Goal: Task Accomplishment & Management: Complete application form

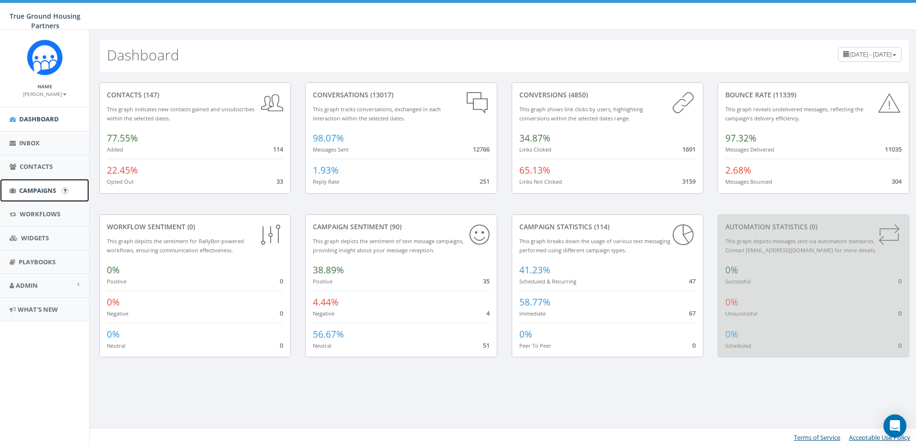
click at [50, 187] on span "Campaigns" at bounding box center [37, 190] width 37 height 9
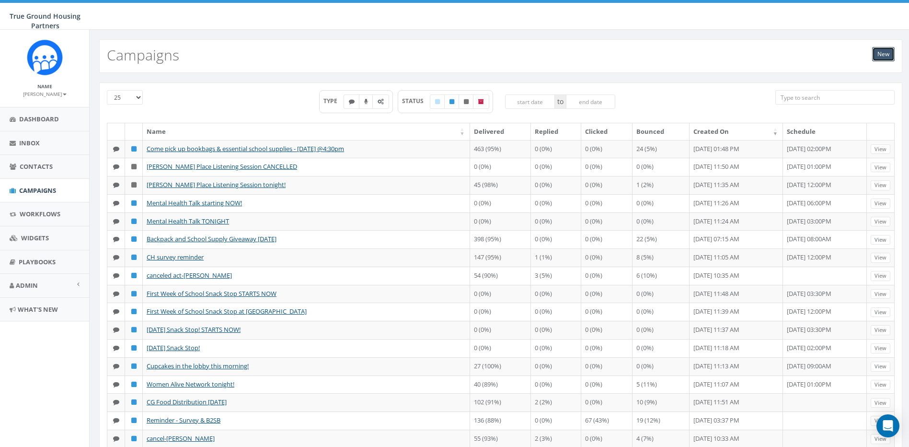
click at [885, 53] on link "New" at bounding box center [883, 54] width 23 height 14
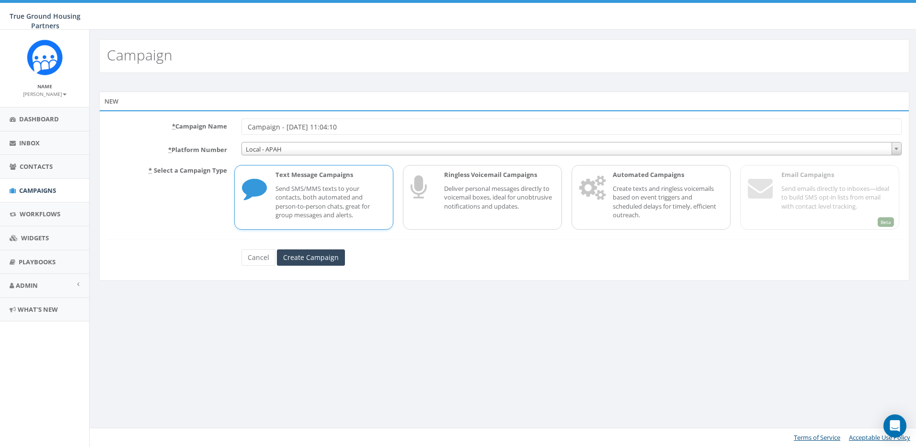
click at [325, 125] on input "Campaign - 08/20/2025, 11:04:10" at bounding box center [572, 126] width 661 height 16
click at [399, 125] on input "Campaign - 08/20/2025, I11:04:10" at bounding box center [572, 126] width 661 height 16
click at [328, 129] on input "Campaign - 08/20/2025, I11:04:10" at bounding box center [572, 126] width 661 height 16
type input "C"
type input "IO - Survey and Raffle Prizes"
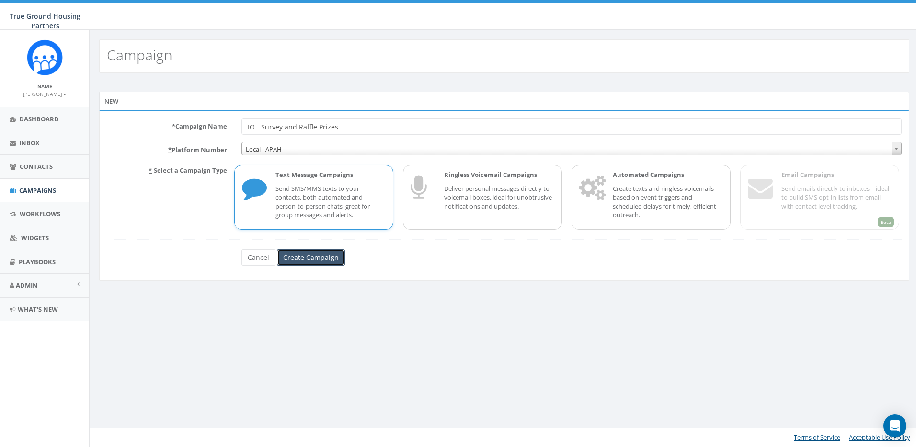
click at [318, 257] on input "Create Campaign" at bounding box center [311, 257] width 68 height 16
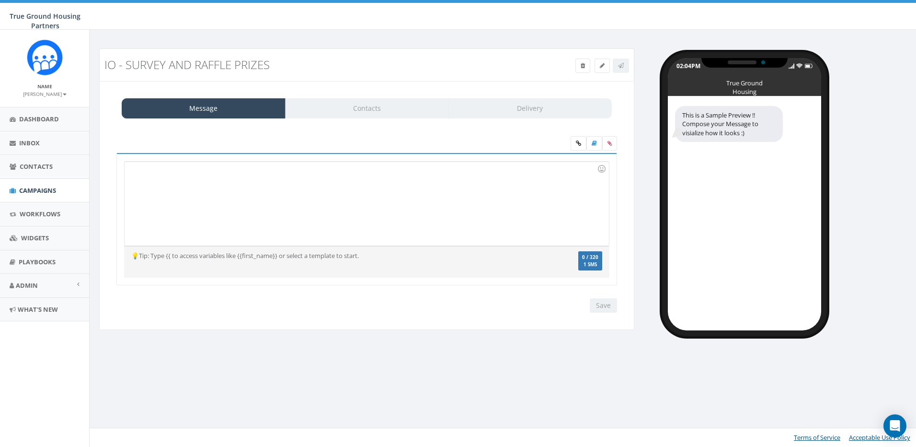
click at [153, 174] on div at bounding box center [367, 204] width 484 height 84
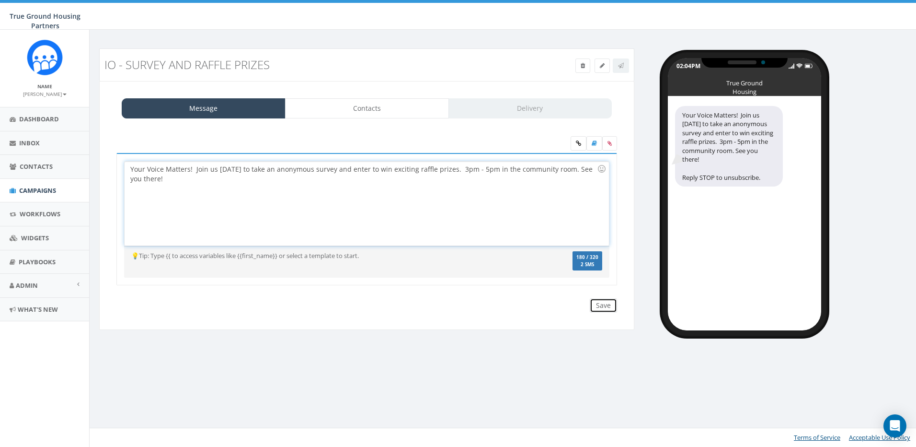
click at [608, 303] on input "Save" at bounding box center [603, 305] width 27 height 14
click at [39, 165] on span "Contacts" at bounding box center [36, 166] width 33 height 9
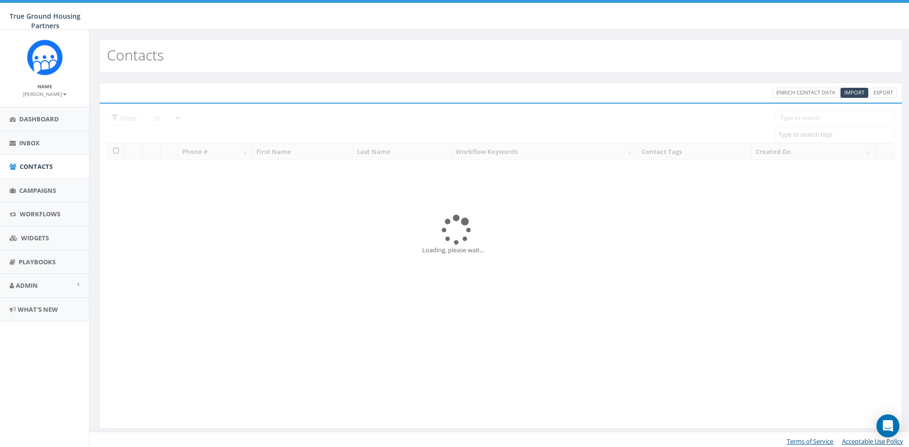
select select
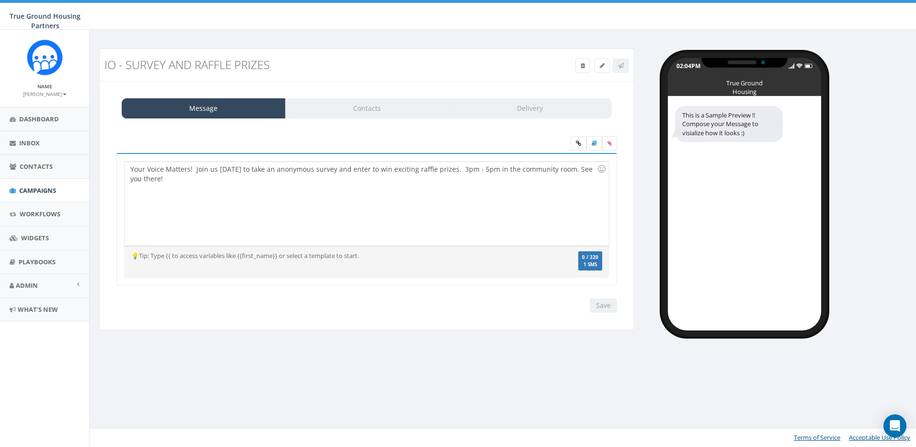
click at [391, 112] on div "Message Contacts Delivery" at bounding box center [367, 108] width 490 height 20
click at [482, 261] on div "💡Tip: Type {{ to access variables like {{first_name}} or select a template to s…" at bounding box center [367, 262] width 486 height 22
click at [447, 231] on div "Your Voice Matters! Join us today to take an anonymous survey and enter to win …" at bounding box center [367, 204] width 484 height 84
click at [433, 219] on div "Your Voice Matters! Join us today to take an anonymous survey and enter to win …" at bounding box center [367, 204] width 484 height 84
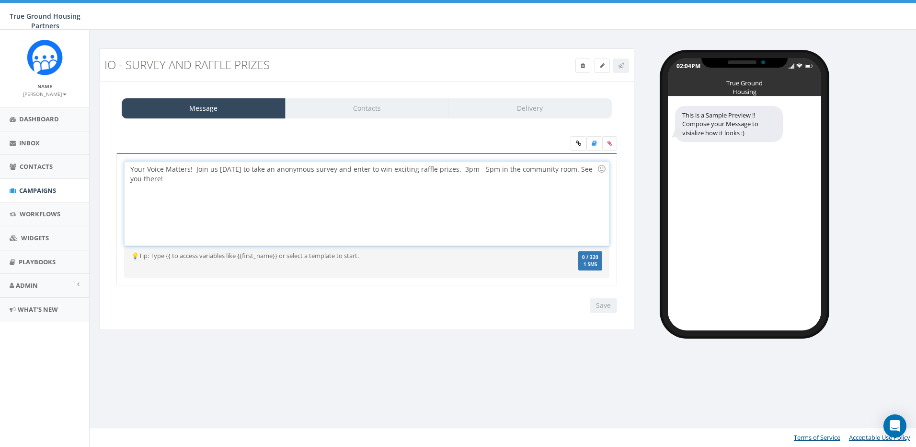
click at [601, 311] on div "Save Next" at bounding box center [601, 305] width 32 height 14
click at [405, 116] on div "Message Contacts Delivery" at bounding box center [367, 108] width 490 height 20
click at [178, 181] on div "Your Voice Matters! Join us [DATE] to take an anonymous survey and enter to win…" at bounding box center [367, 204] width 484 height 84
click at [22, 163] on span "Contacts" at bounding box center [36, 166] width 33 height 9
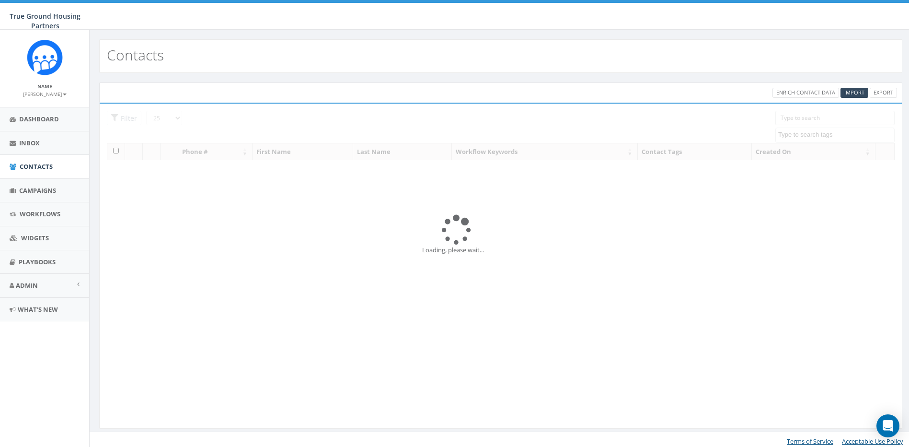
select select
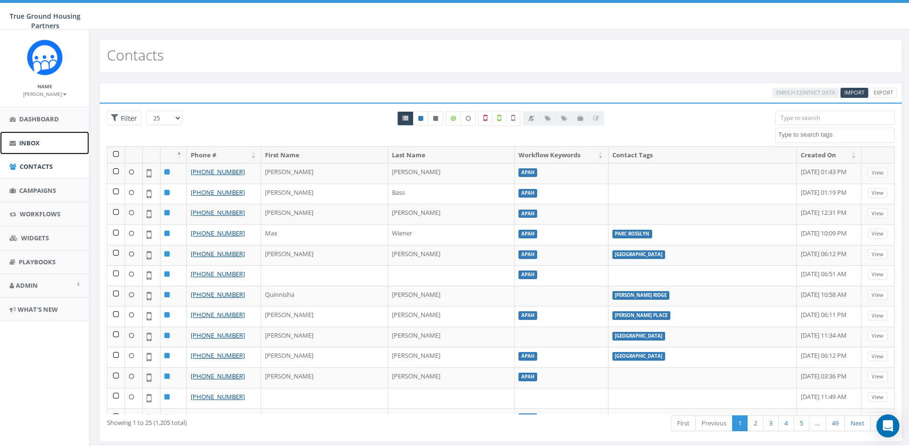
click at [24, 139] on span "Inbox" at bounding box center [29, 143] width 21 height 9
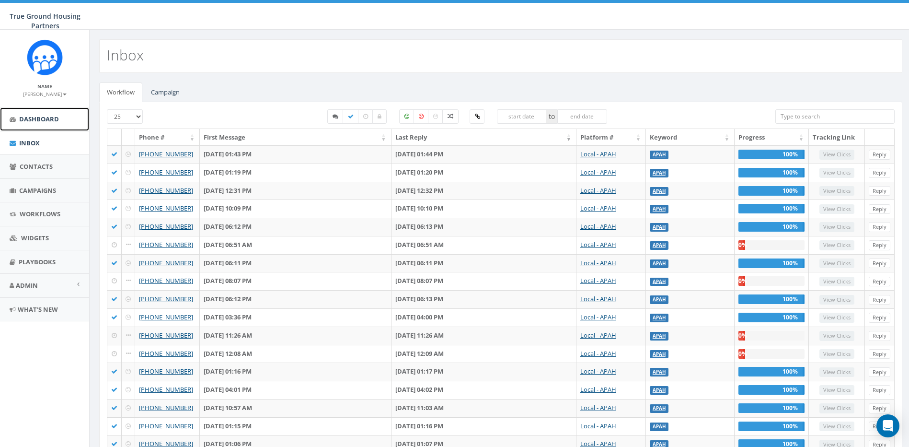
click at [49, 118] on span "Dashboard" at bounding box center [39, 119] width 40 height 9
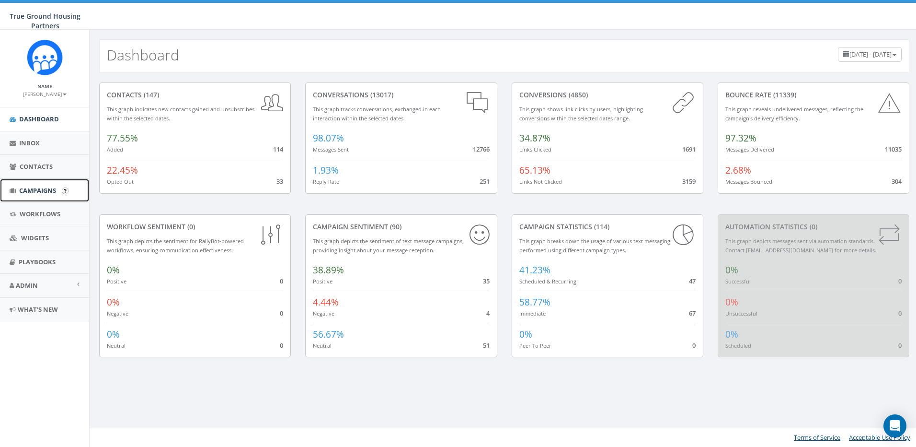
click at [38, 188] on span "Campaigns" at bounding box center [37, 190] width 37 height 9
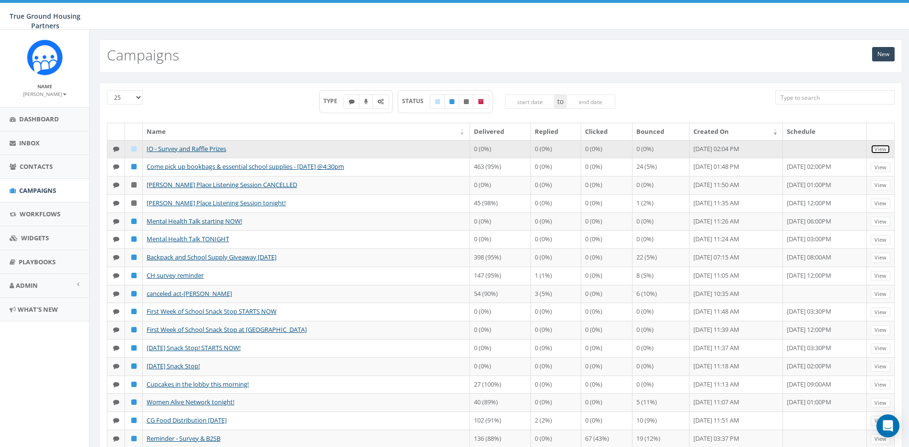
click at [878, 146] on link "View" at bounding box center [881, 149] width 20 height 10
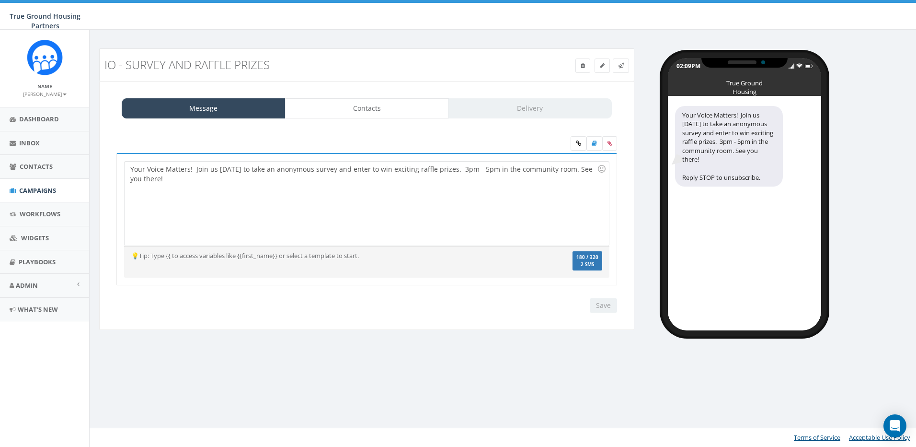
click at [604, 304] on div "Save Next" at bounding box center [601, 305] width 32 height 14
click at [362, 108] on link "Contacts" at bounding box center [367, 108] width 164 height 20
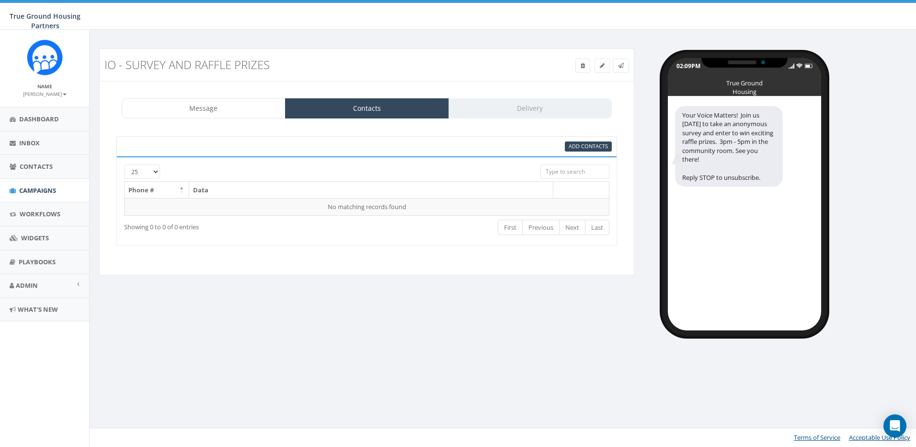
click at [591, 140] on div "Add Contacts" at bounding box center [366, 146] width 501 height 20
click at [589, 146] on span "Add Contacts" at bounding box center [588, 145] width 39 height 7
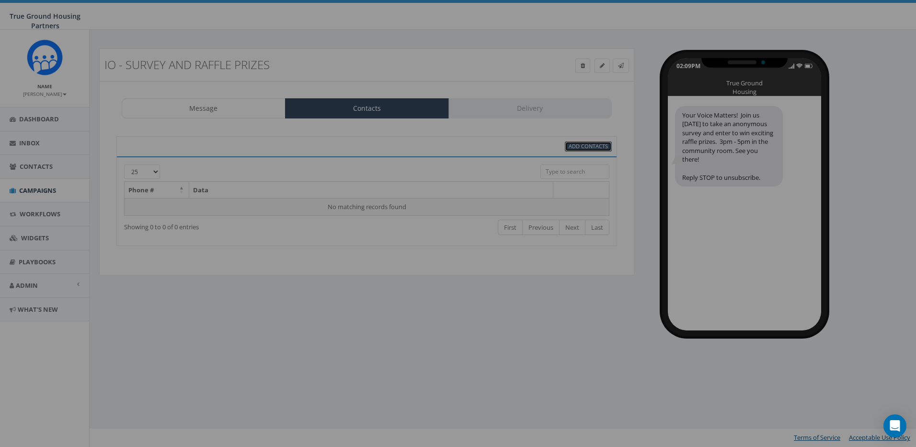
select select
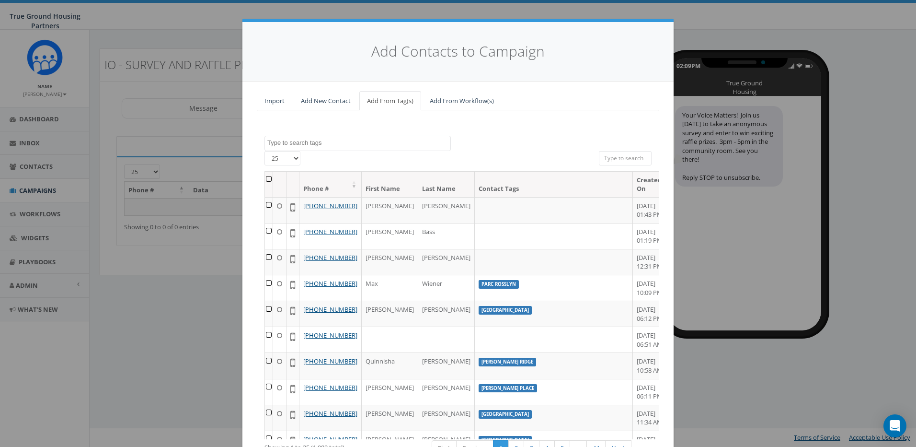
click at [317, 145] on textarea "Search" at bounding box center [358, 143] width 183 height 9
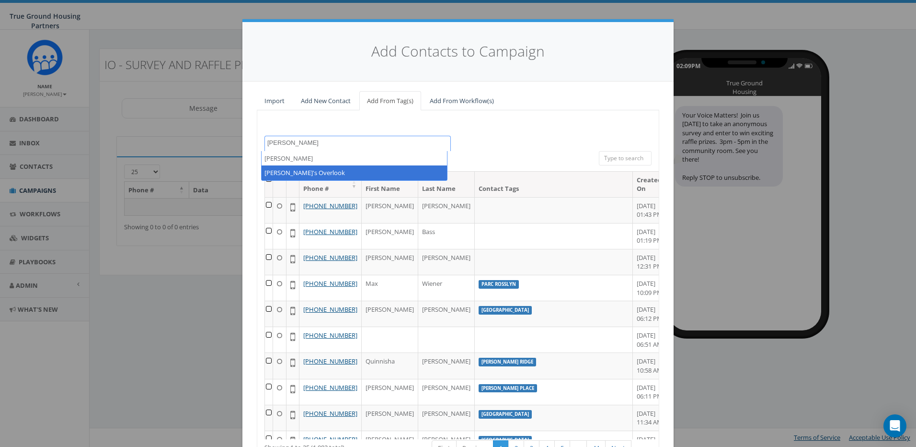
type textarea "Ilda"
select select "[PERSON_NAME]'s Overlook"
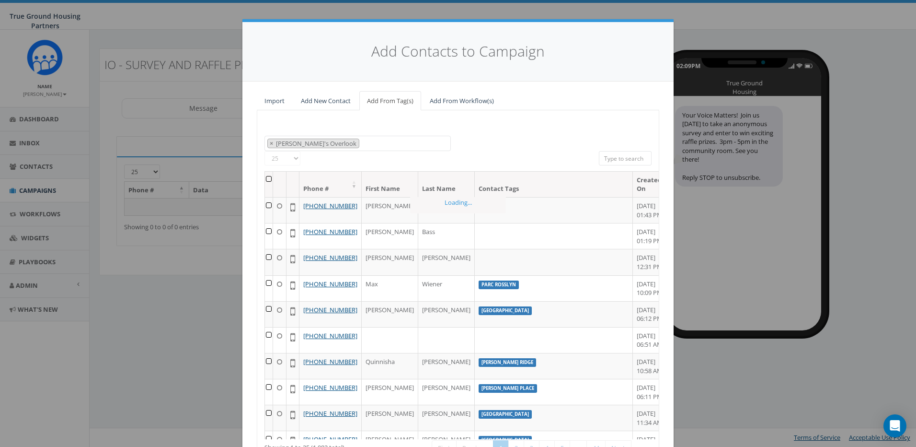
scroll to position [190, 0]
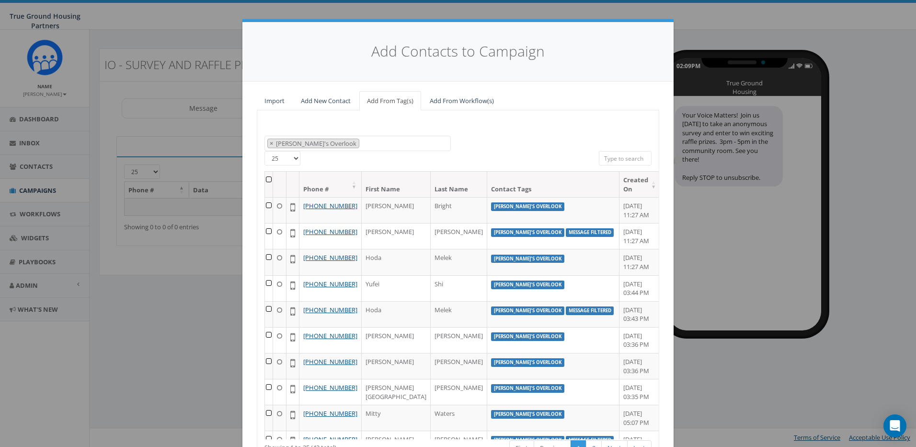
click at [269, 176] on th at bounding box center [269, 184] width 8 height 25
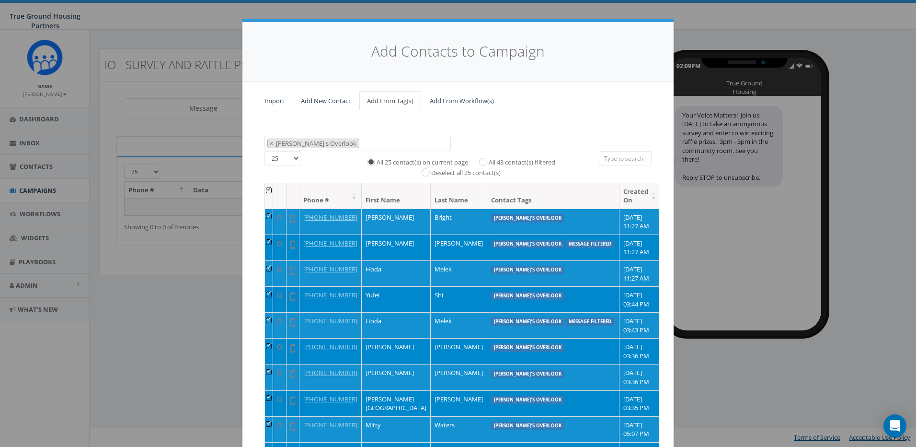
click at [271, 294] on td at bounding box center [269, 299] width 8 height 26
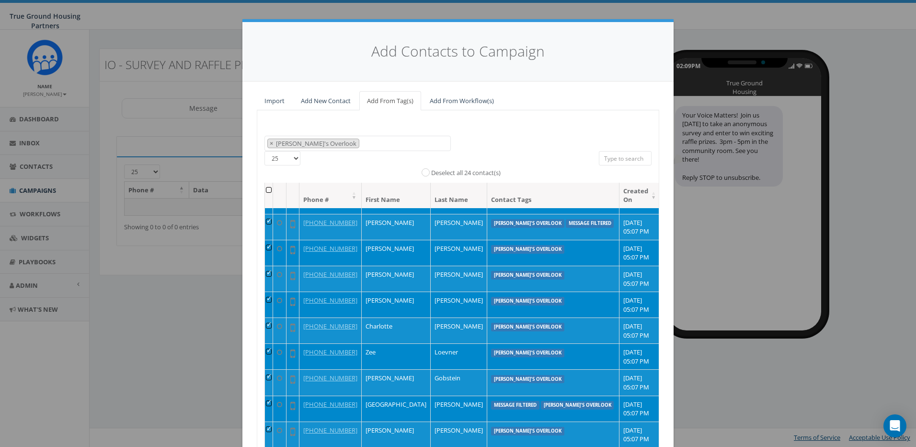
scroll to position [83, 0]
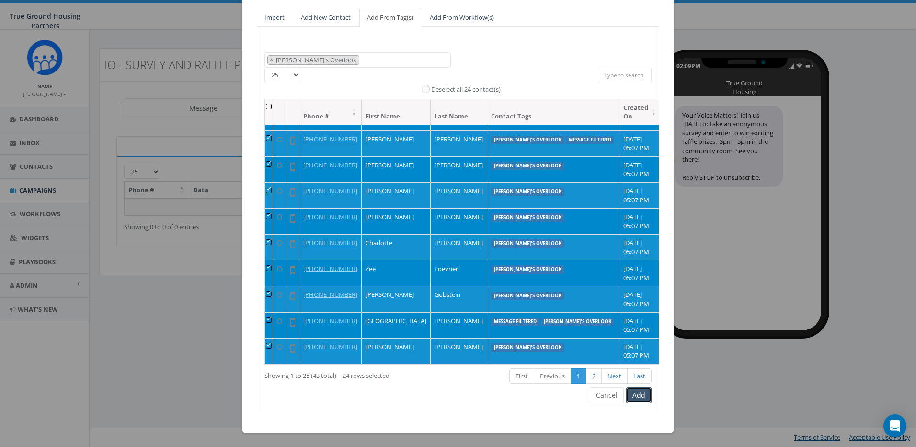
click at [635, 394] on button "Add" at bounding box center [638, 395] width 25 height 16
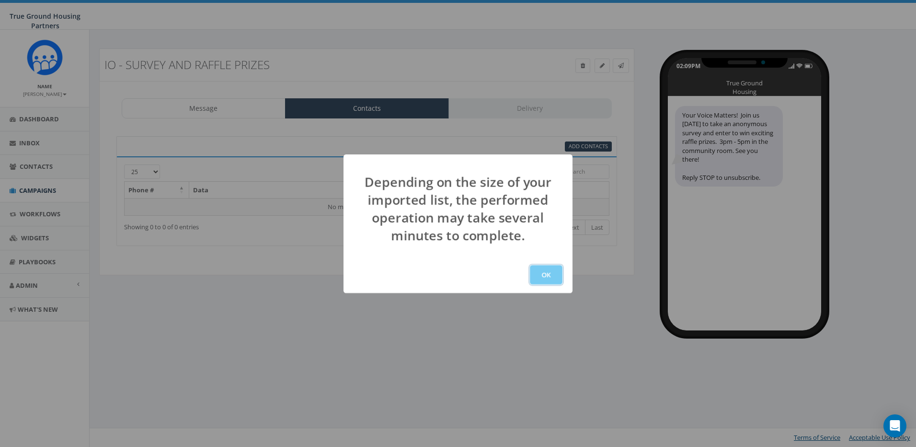
click at [544, 274] on button "OK" at bounding box center [546, 274] width 33 height 19
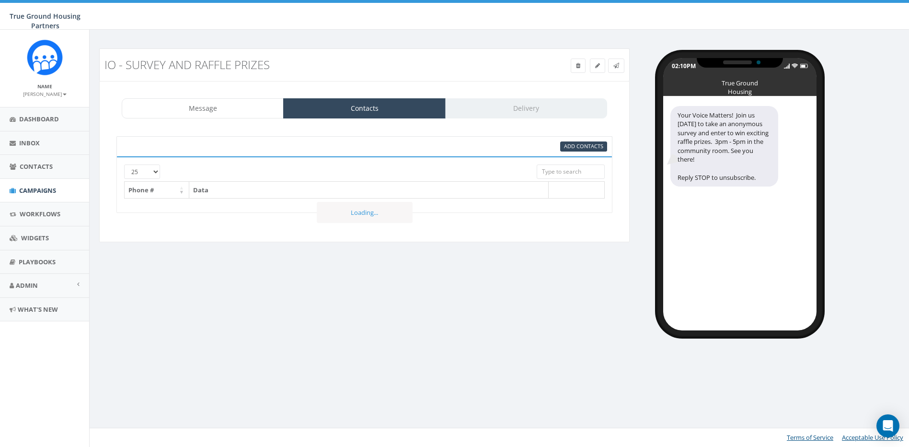
select select
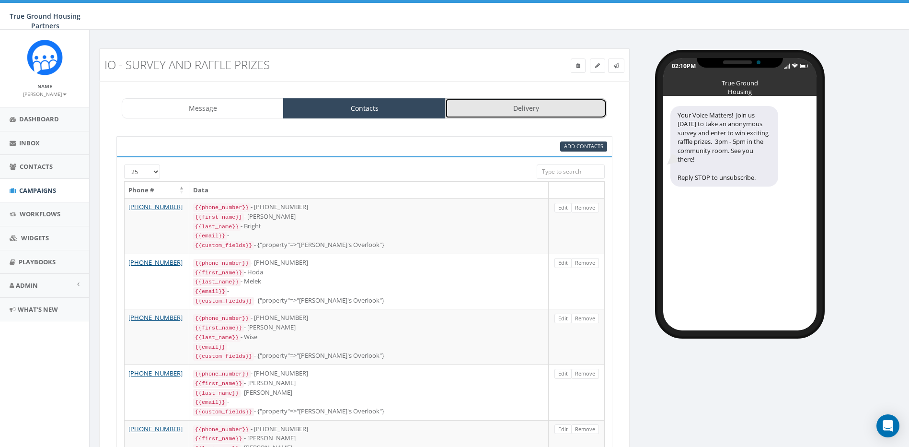
click at [522, 108] on link "Delivery" at bounding box center [526, 108] width 162 height 20
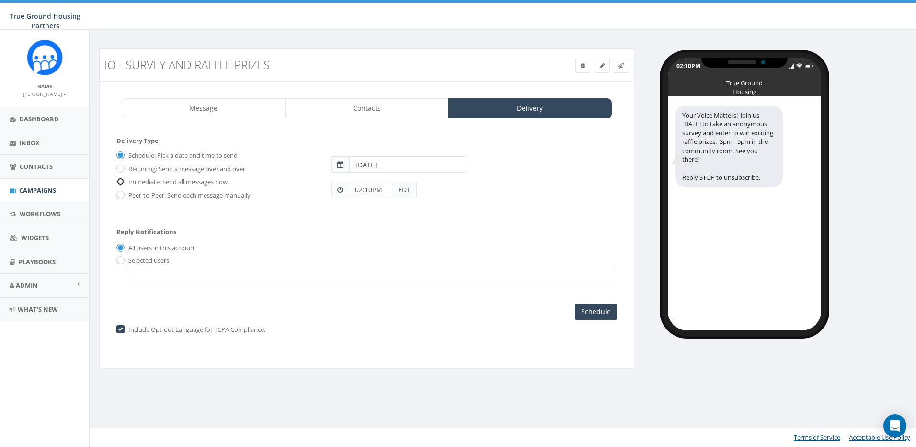
click at [119, 180] on input "Immediate: Send all messages now" at bounding box center [119, 182] width 6 height 6
radio input "true"
click at [594, 312] on input "Send Now" at bounding box center [594, 311] width 45 height 16
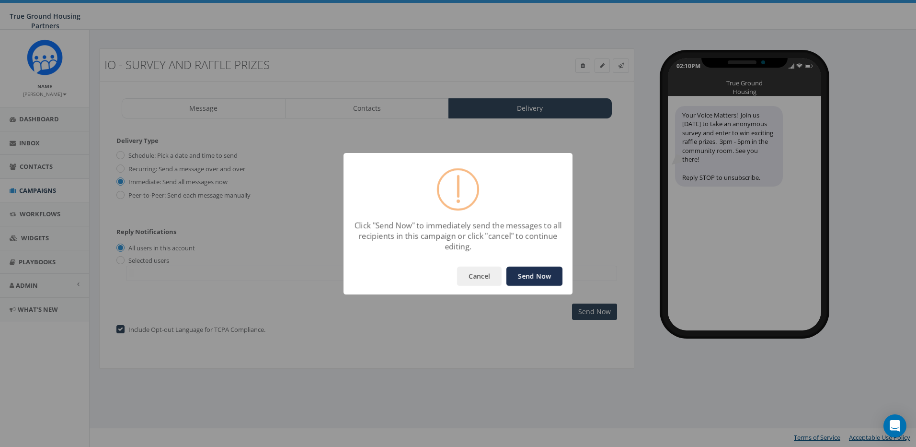
click at [527, 271] on button "Send Now" at bounding box center [535, 276] width 56 height 19
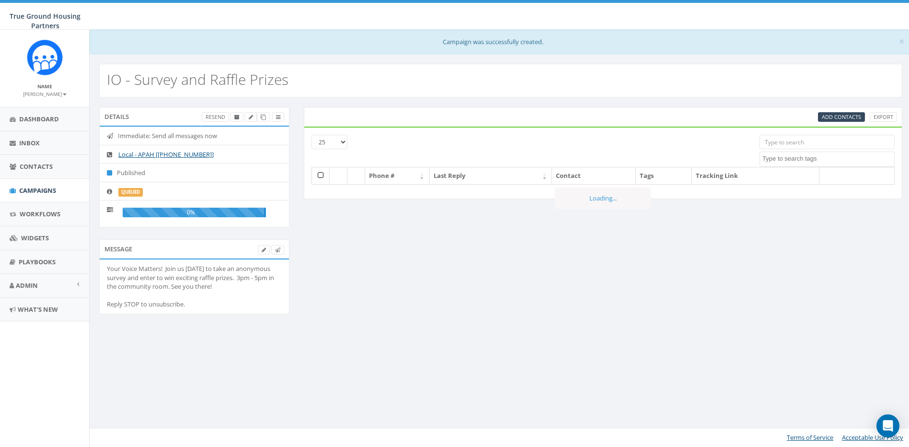
select select
